Goal: Transaction & Acquisition: Purchase product/service

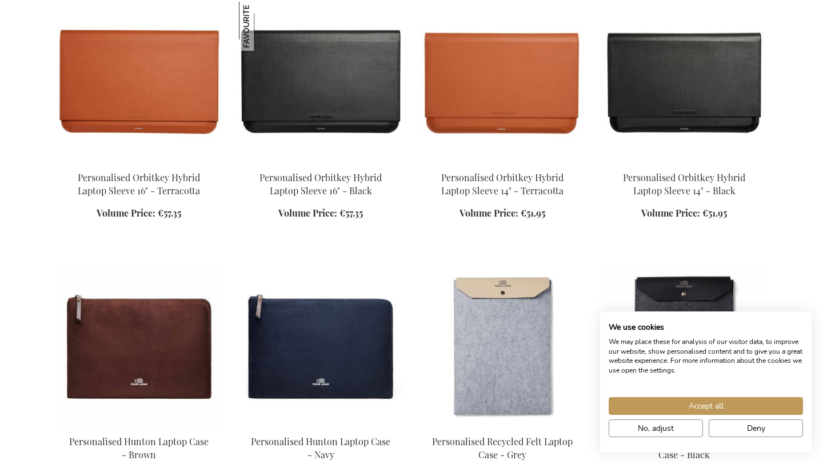
scroll to position [496, 0]
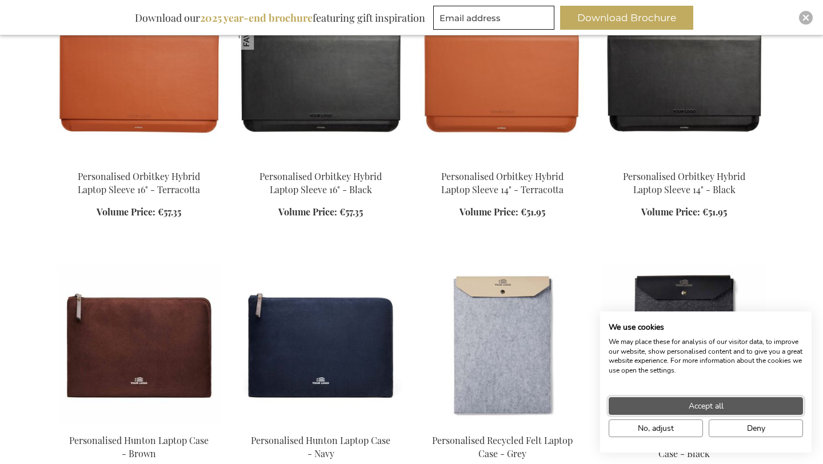
click at [752, 405] on button "Accept all" at bounding box center [706, 406] width 194 height 18
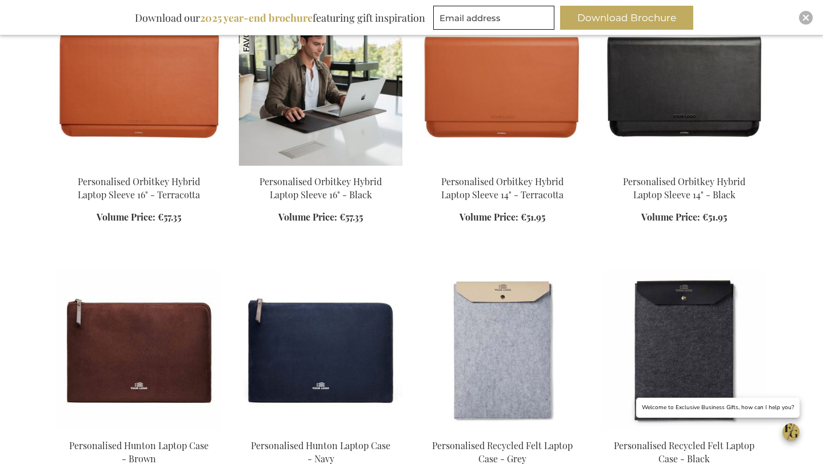
scroll to position [478, 0]
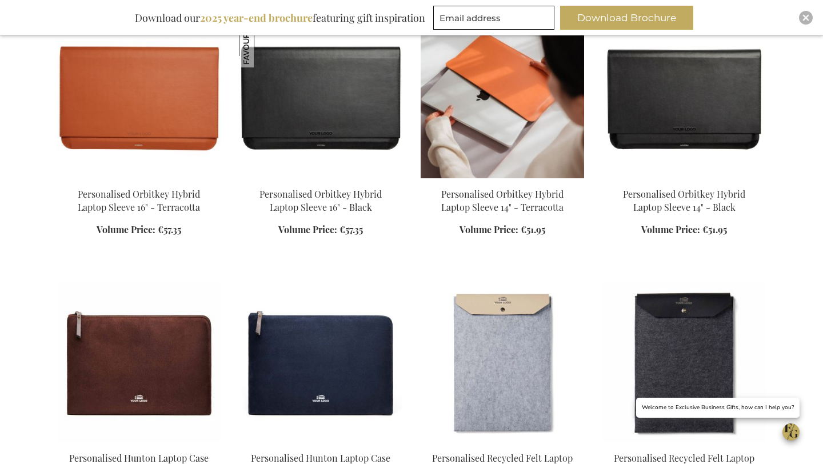
click at [526, 133] on img at bounding box center [503, 98] width 164 height 160
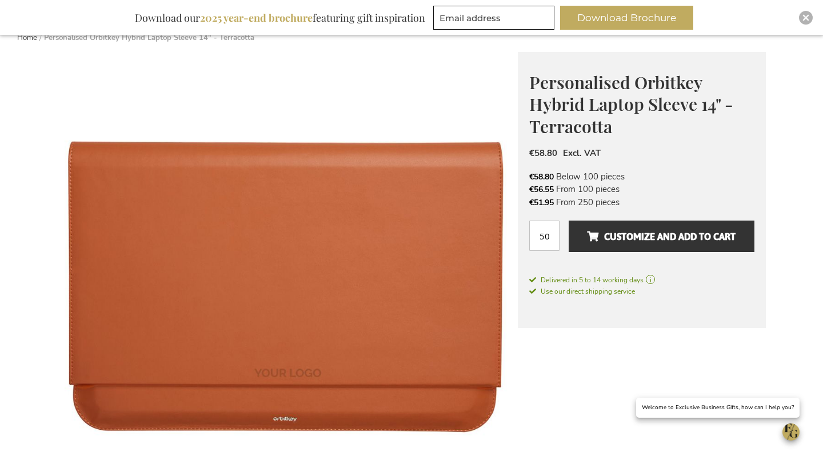
scroll to position [142, 0]
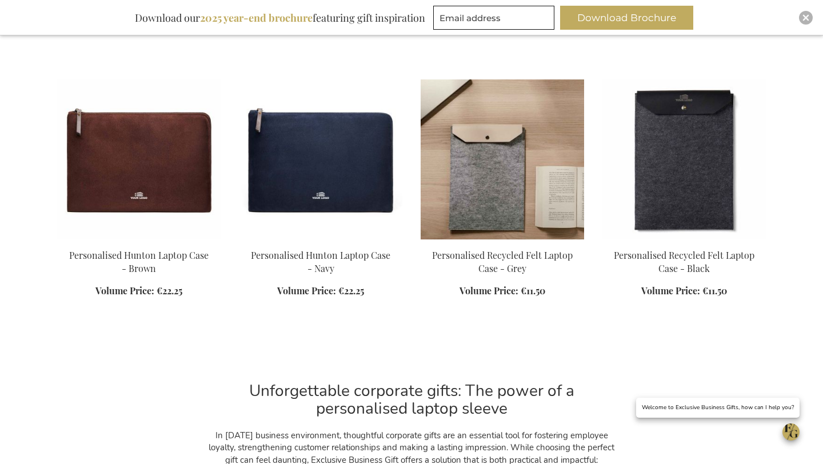
scroll to position [684, 0]
